Goal: Browse casually

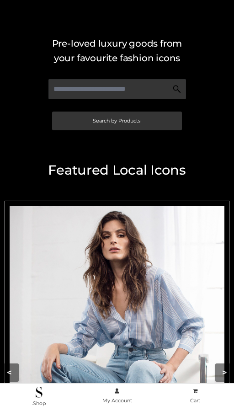
scroll to position [98, 0]
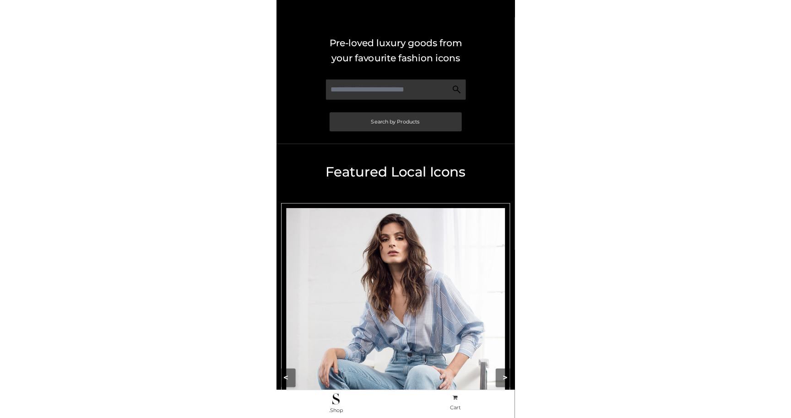
scroll to position [98, 0]
